Goal: Transaction & Acquisition: Book appointment/travel/reservation

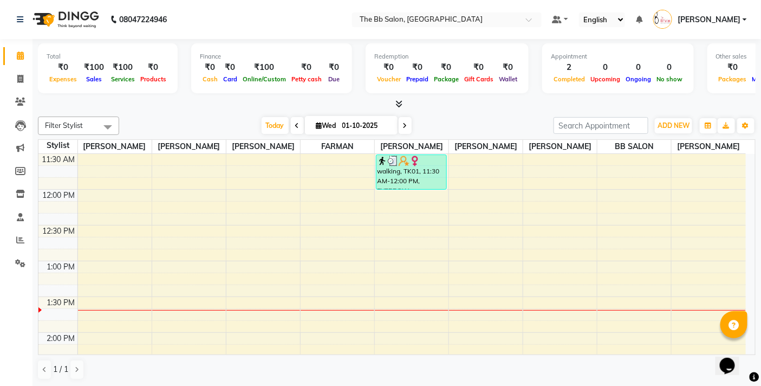
scroll to position [241, 0]
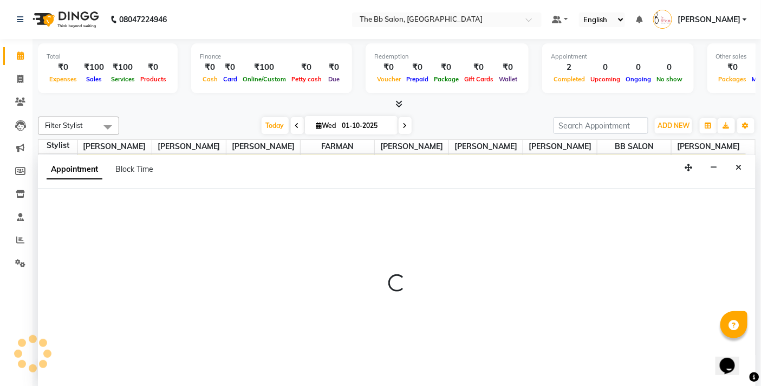
scroll to position [1, 0]
select select "83659"
select select "840"
select select "tentative"
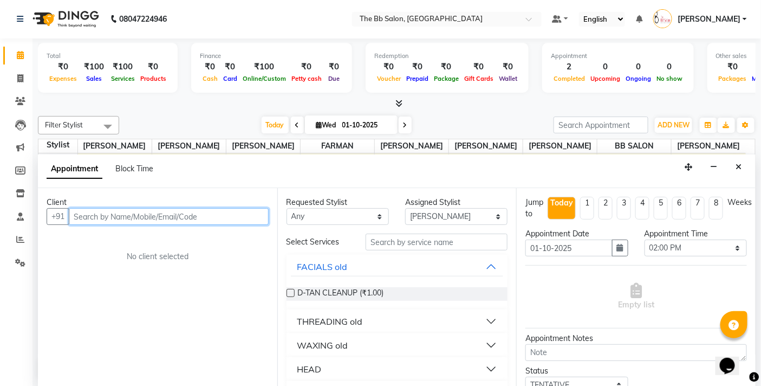
click at [123, 215] on input "text" at bounding box center [169, 216] width 200 height 17
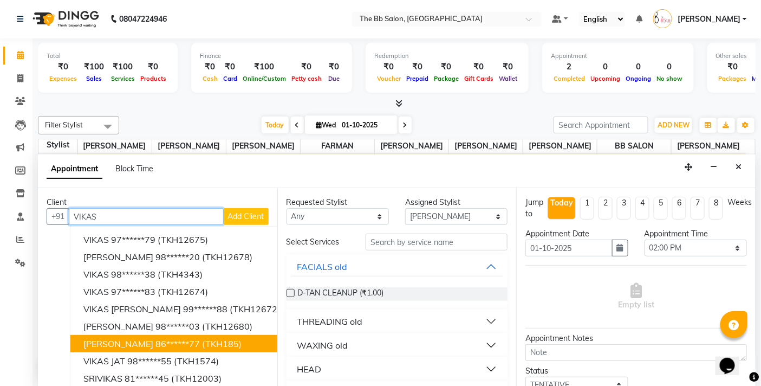
click at [163, 339] on ngb-highlight "86******77" at bounding box center [177, 343] width 44 height 11
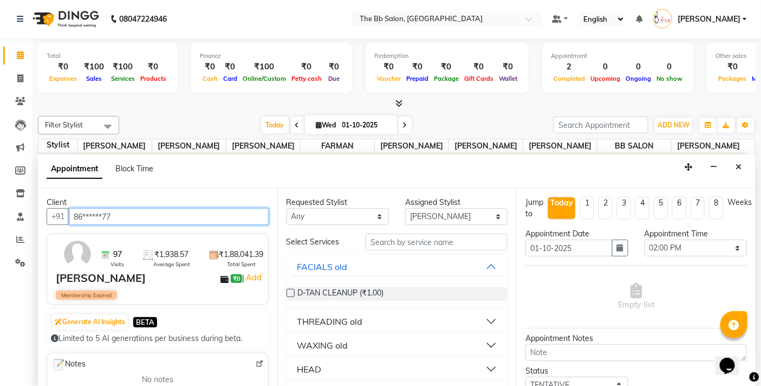
type input "86******77"
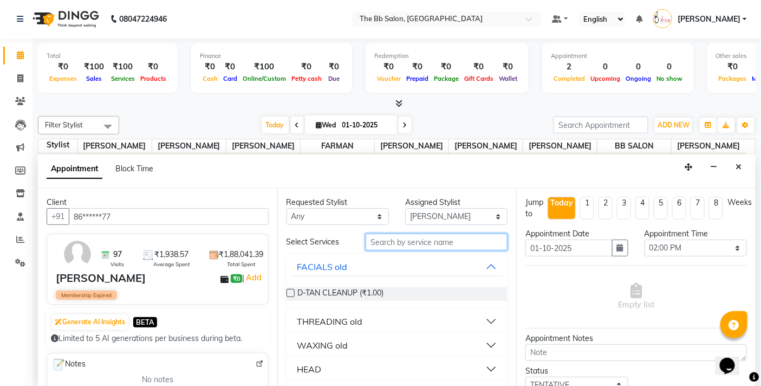
click at [386, 244] on input "text" at bounding box center [437, 241] width 142 height 17
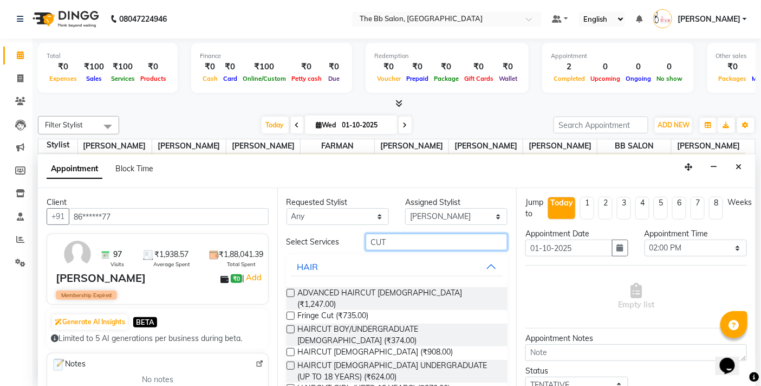
type input "CUT"
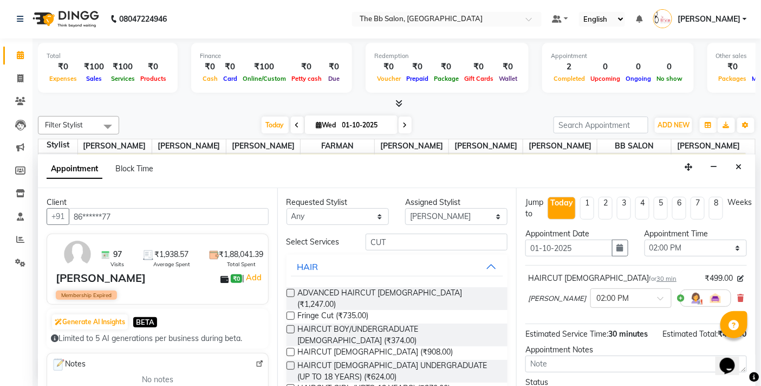
checkbox input "false"
drag, startPoint x: 402, startPoint y: 244, endPoint x: 346, endPoint y: 244, distance: 56.3
click at [346, 244] on div "Select Services CUT" at bounding box center [397, 241] width 238 height 17
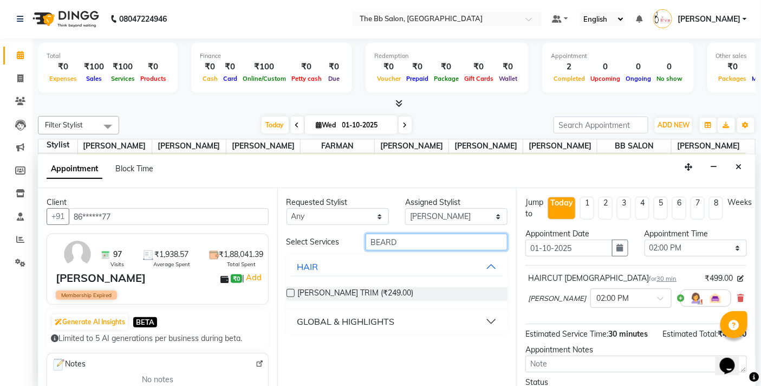
type input "BEARD"
click at [290, 291] on label at bounding box center [291, 293] width 8 height 8
click at [290, 291] on input "checkbox" at bounding box center [290, 293] width 7 height 7
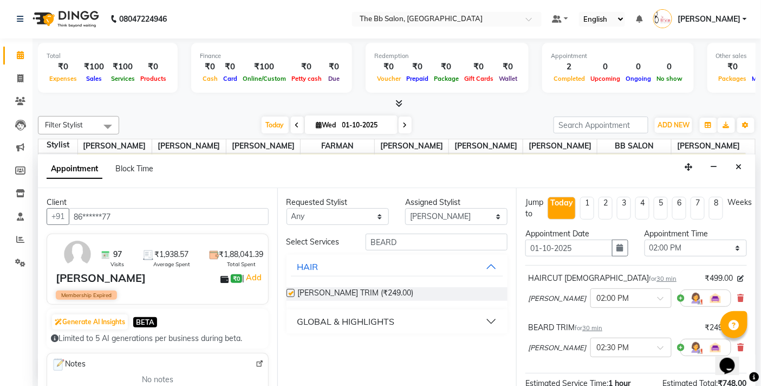
checkbox input "false"
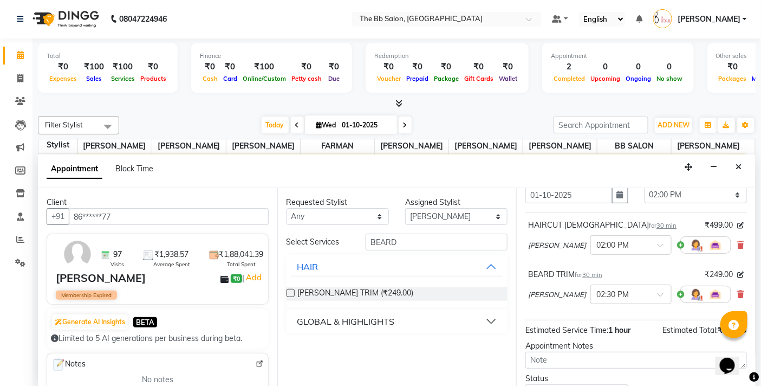
scroll to position [139, 0]
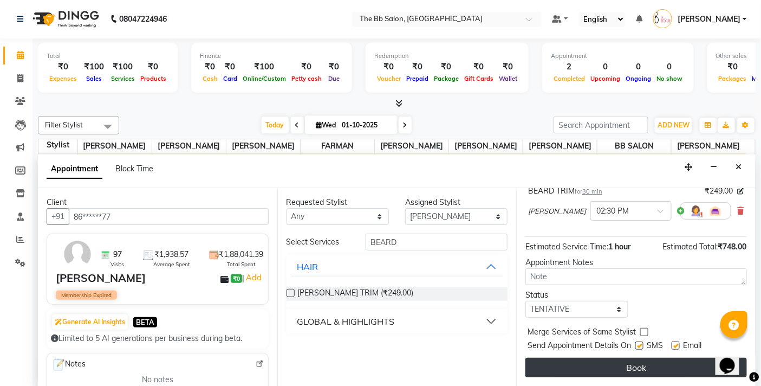
click at [619, 371] on button "Book" at bounding box center [636, 368] width 222 height 20
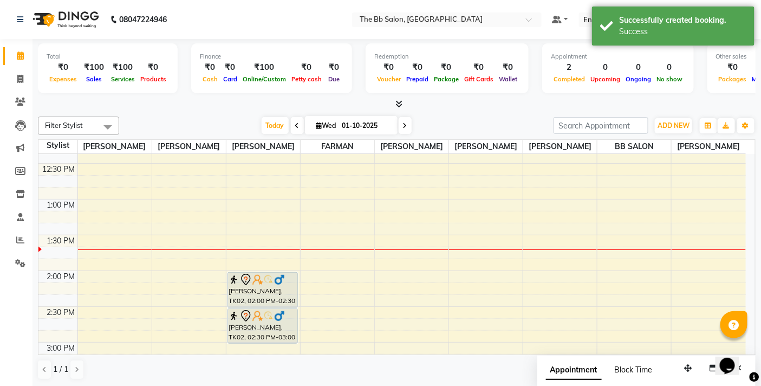
scroll to position [1, 0]
drag, startPoint x: 690, startPoint y: 369, endPoint x: 582, endPoint y: 383, distance: 108.6
click at [582, 383] on icon "button" at bounding box center [580, 381] width 8 height 8
click at [630, 380] on icon "Close" at bounding box center [631, 381] width 6 height 8
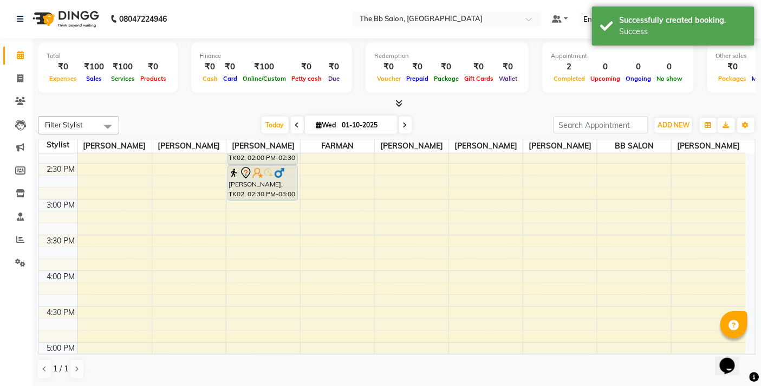
scroll to position [22, 0]
